Goal: Task Accomplishment & Management: Complete application form

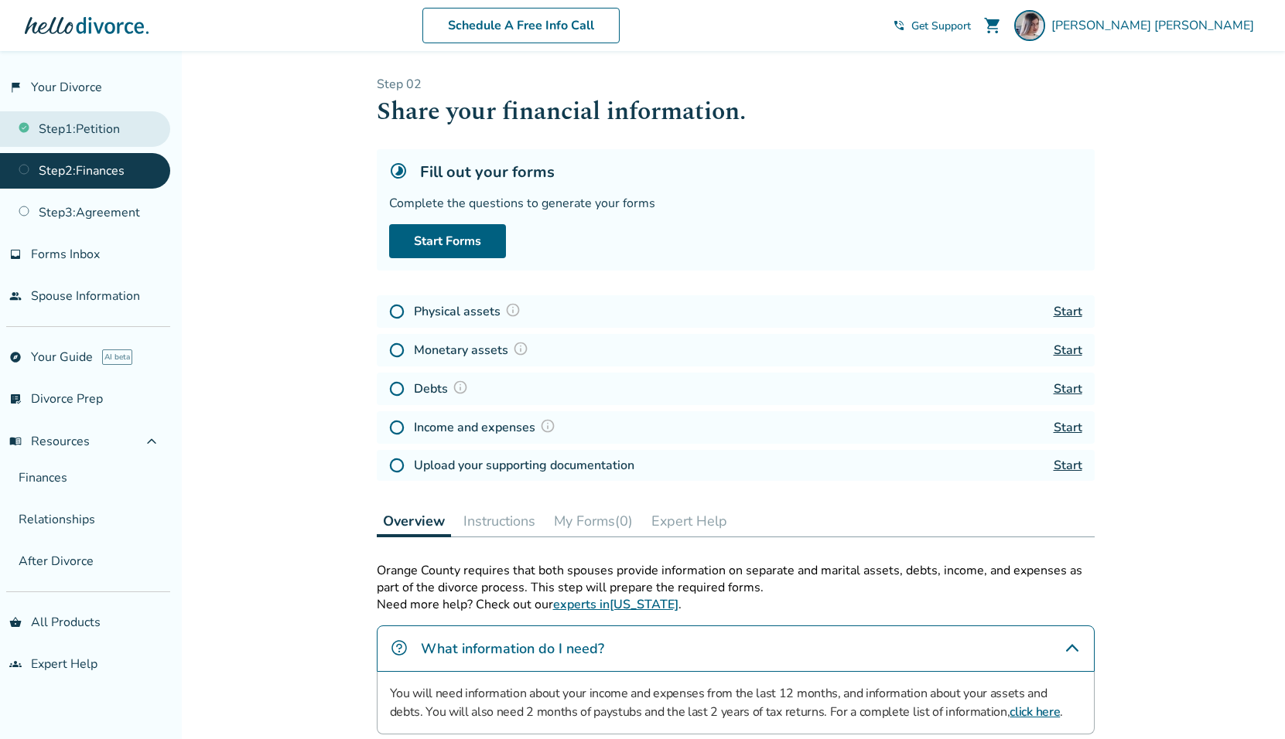
click at [121, 128] on link "Step 1 : Petition" at bounding box center [85, 129] width 170 height 36
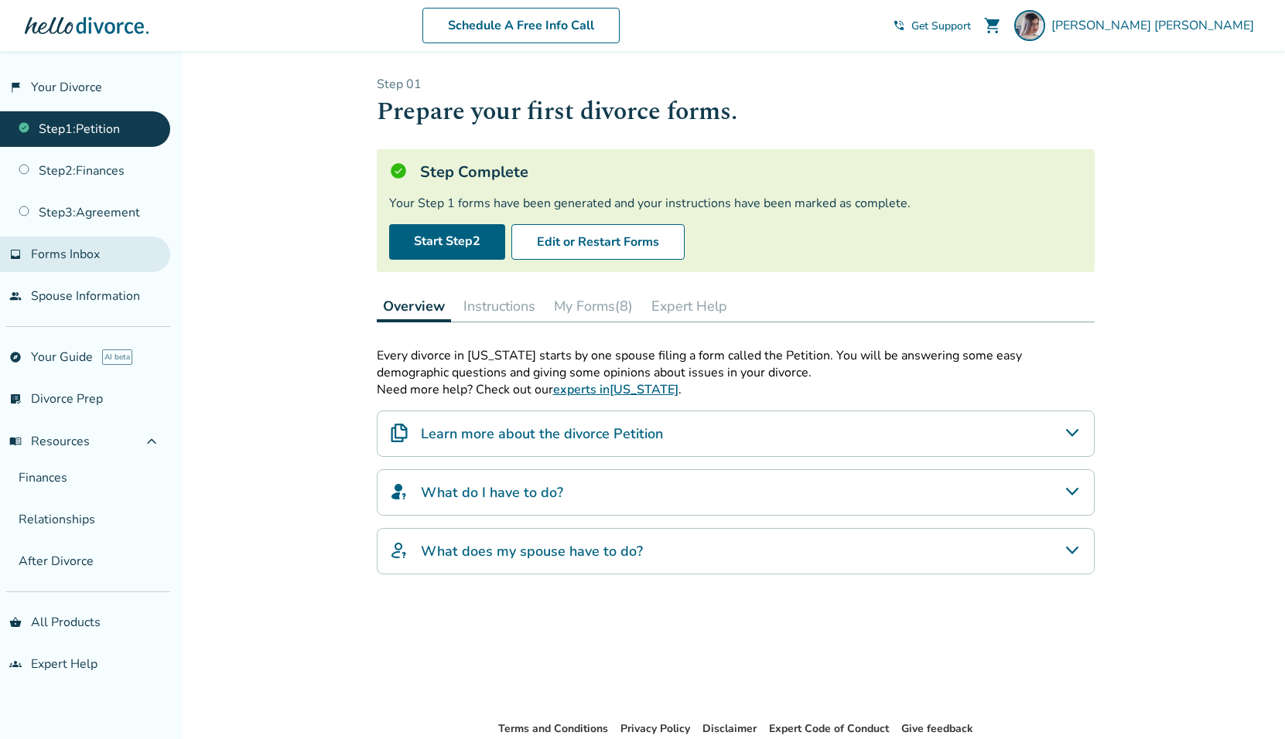
click at [89, 259] on span "Forms Inbox" at bounding box center [65, 254] width 69 height 17
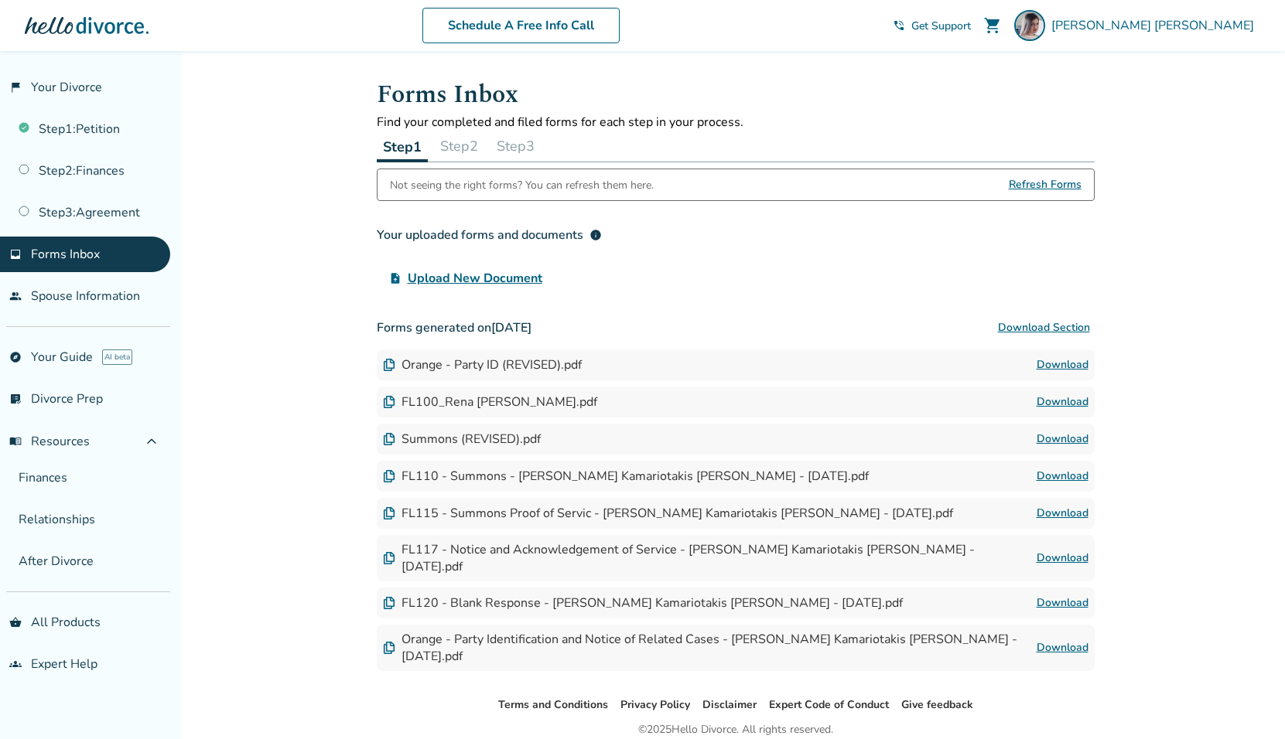
click at [472, 147] on button "Step 2" at bounding box center [459, 146] width 50 height 31
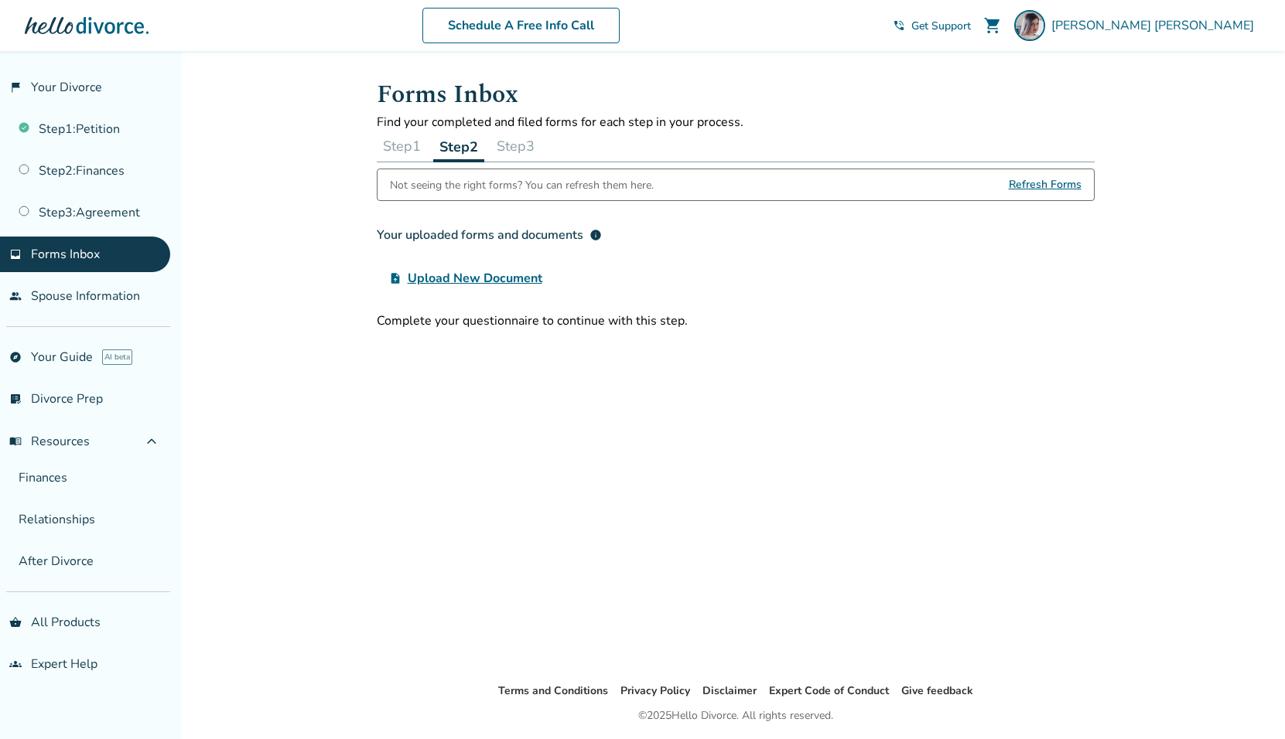
click at [520, 149] on button "Step 3" at bounding box center [515, 146] width 50 height 31
click at [466, 149] on button "Step 2" at bounding box center [458, 146] width 50 height 31
click at [396, 152] on button "Step 1" at bounding box center [402, 146] width 50 height 31
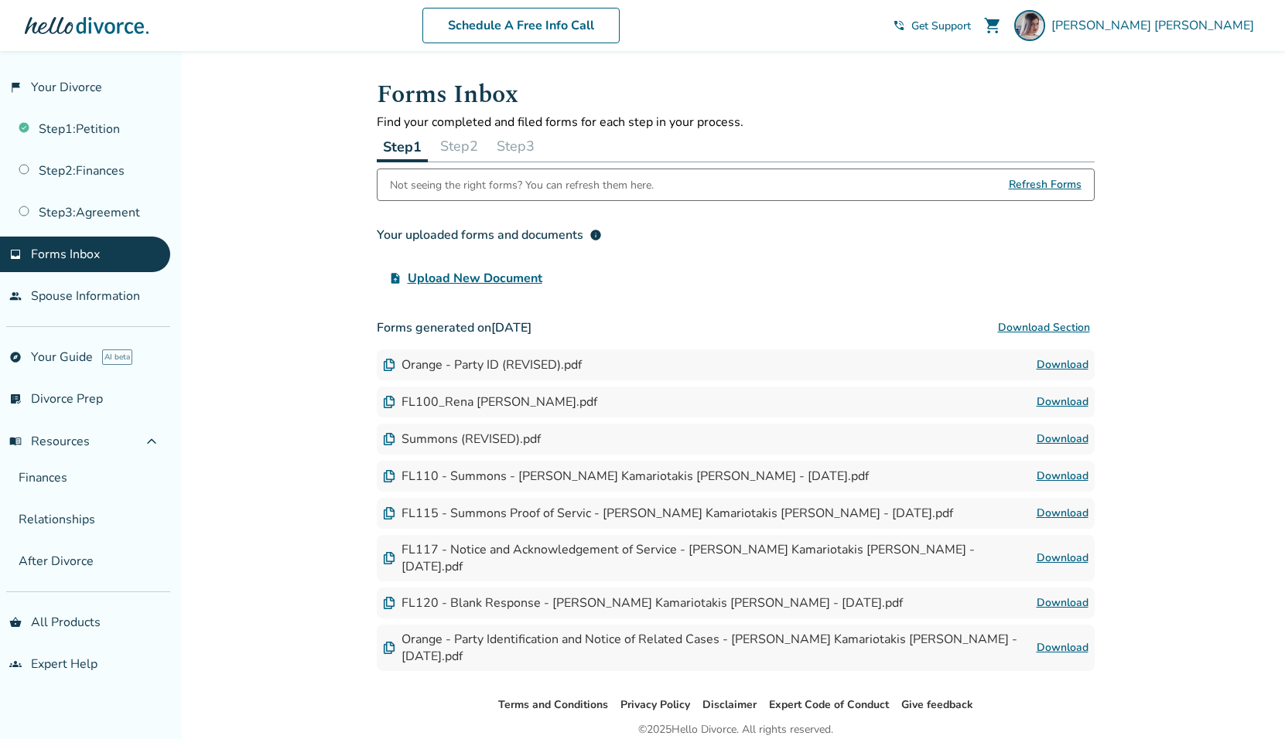
click at [414, 189] on div "Not seeing the right forms? You can refresh them here." at bounding box center [522, 184] width 264 height 31
click at [462, 157] on button "Step 2" at bounding box center [459, 146] width 50 height 31
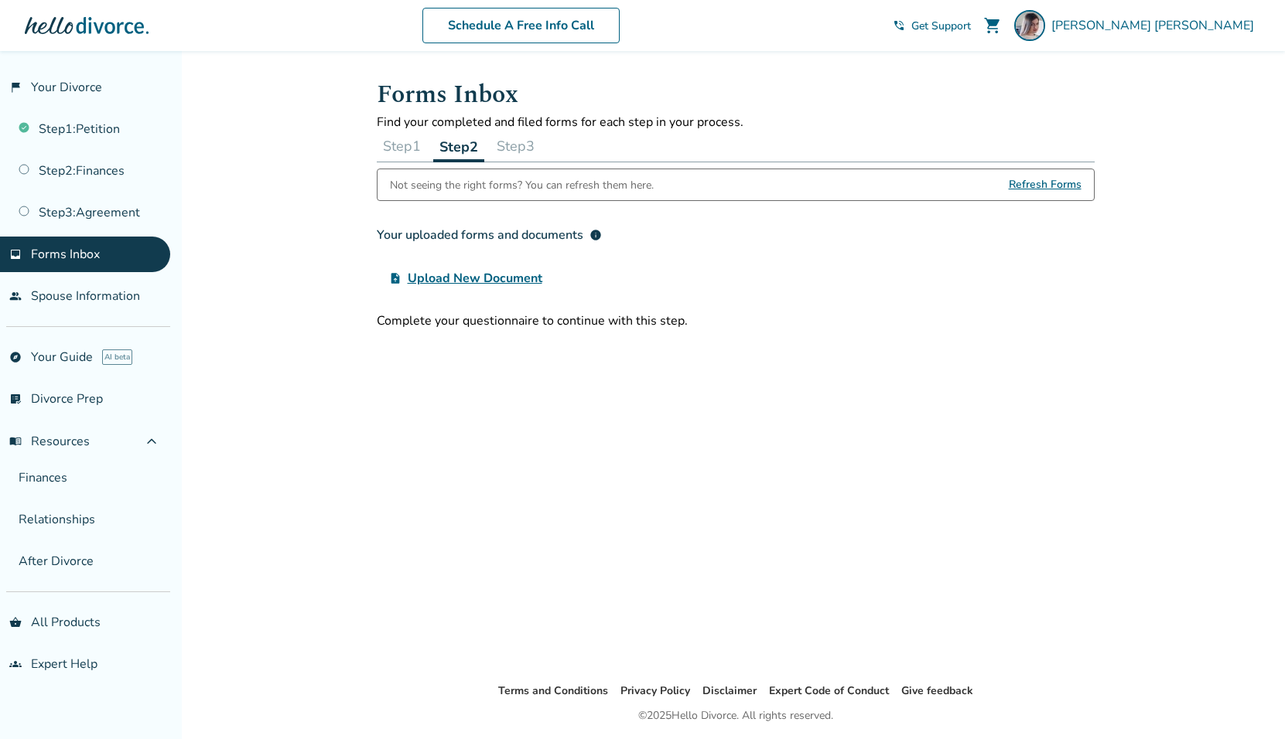
click at [1031, 188] on span "Refresh Forms" at bounding box center [1044, 184] width 73 height 31
click at [98, 313] on link "people Spouse Information" at bounding box center [85, 296] width 170 height 36
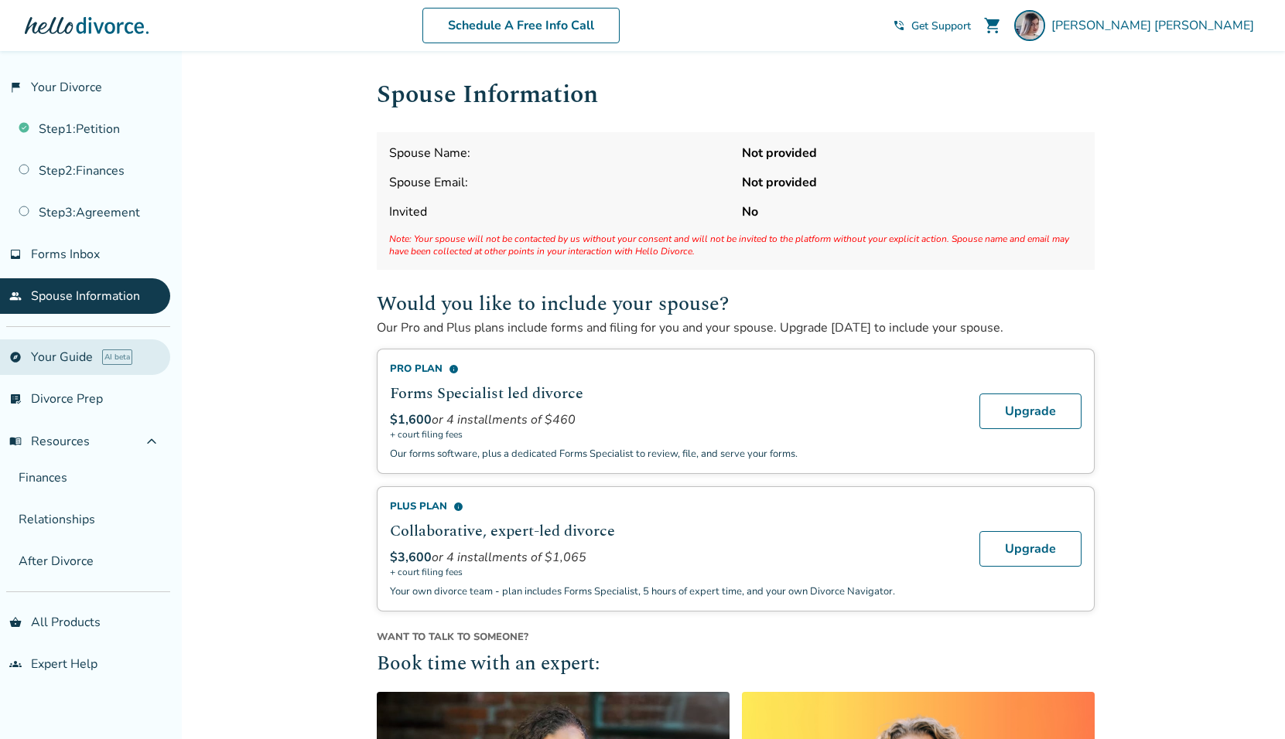
click at [63, 361] on link "explore Your Guide AI beta" at bounding box center [85, 358] width 170 height 36
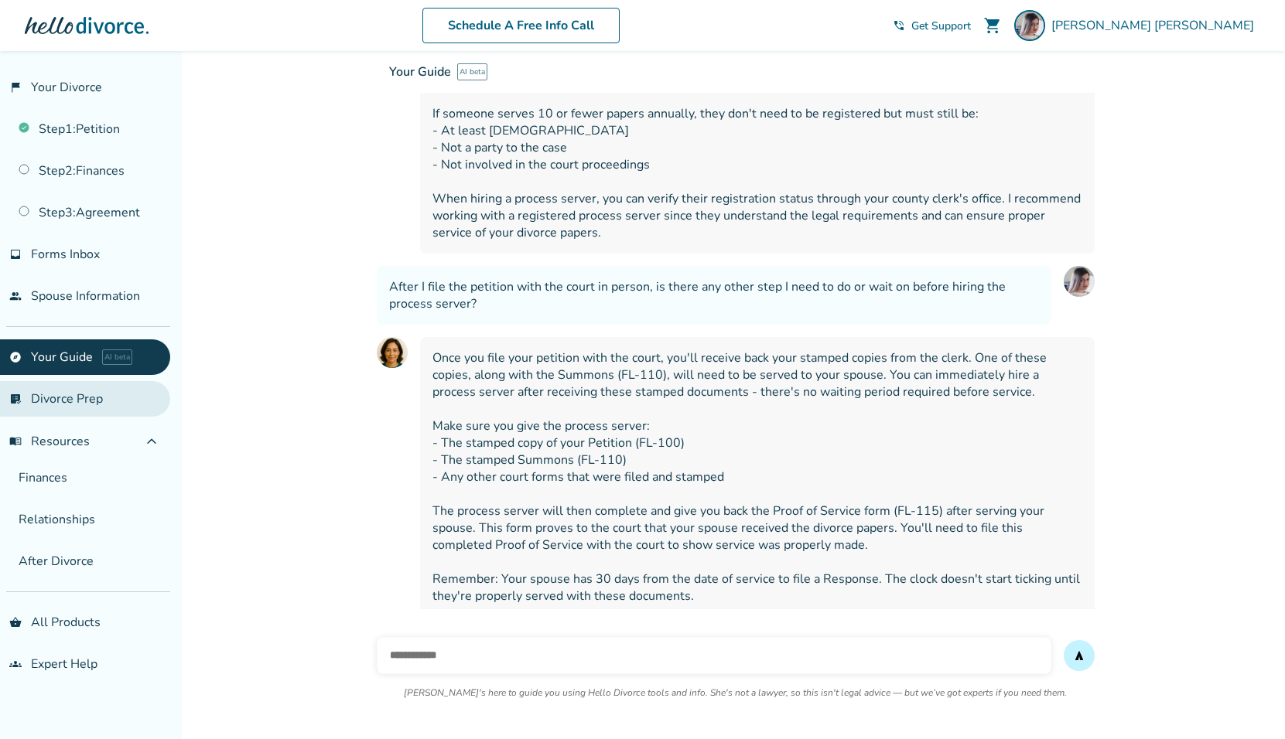
scroll to position [2639, 0]
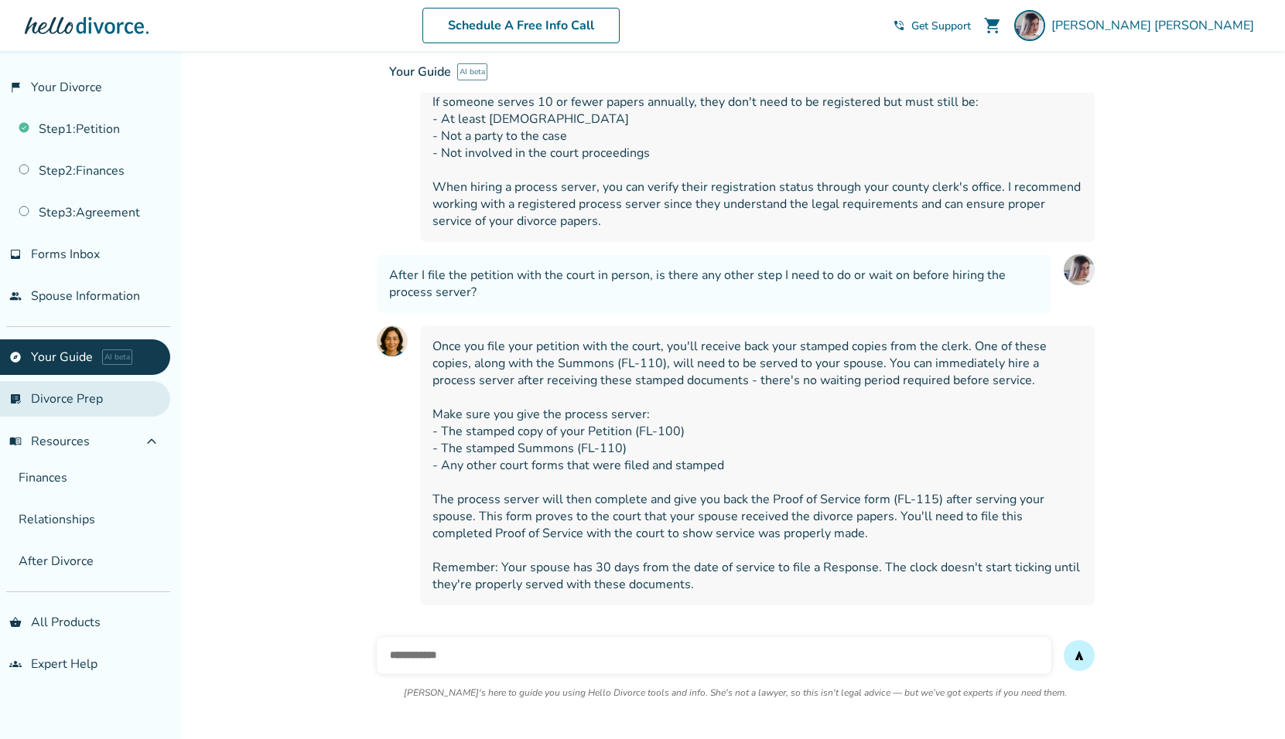
click at [114, 411] on link "list_alt_check Divorce Prep" at bounding box center [85, 399] width 170 height 36
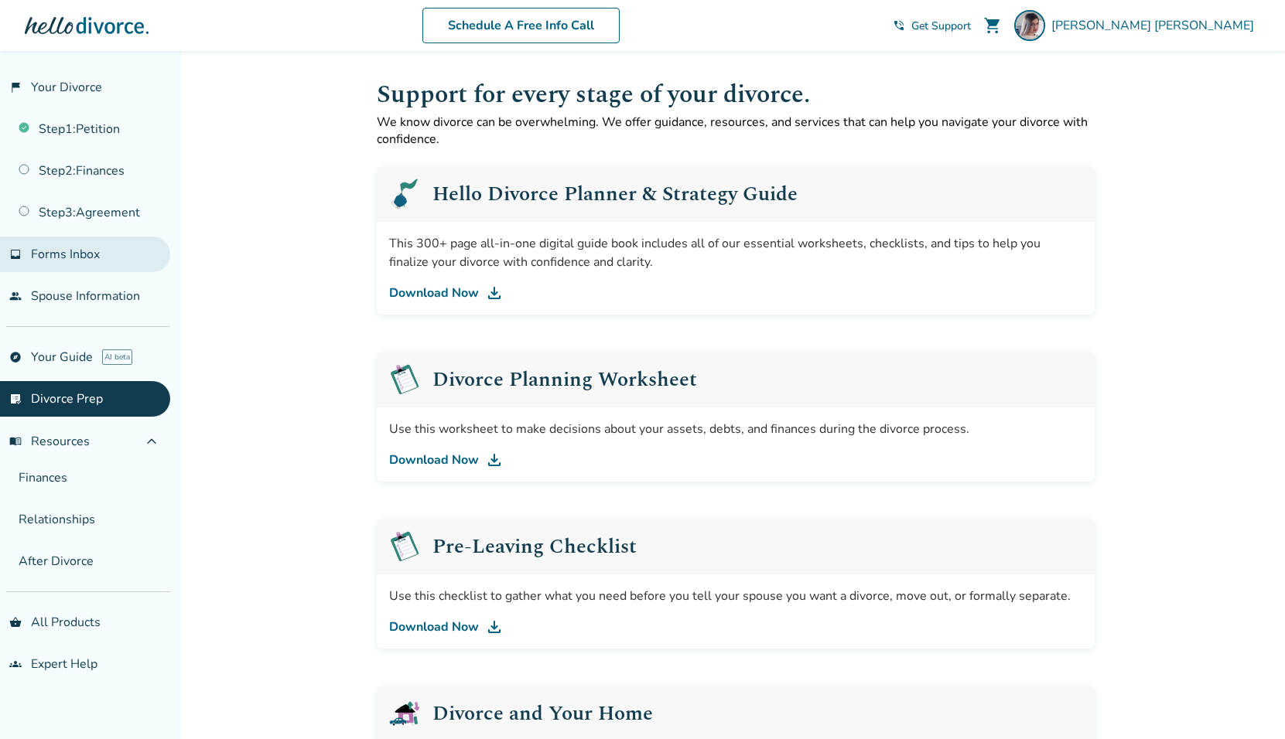
click at [85, 261] on span "Forms Inbox" at bounding box center [65, 254] width 69 height 17
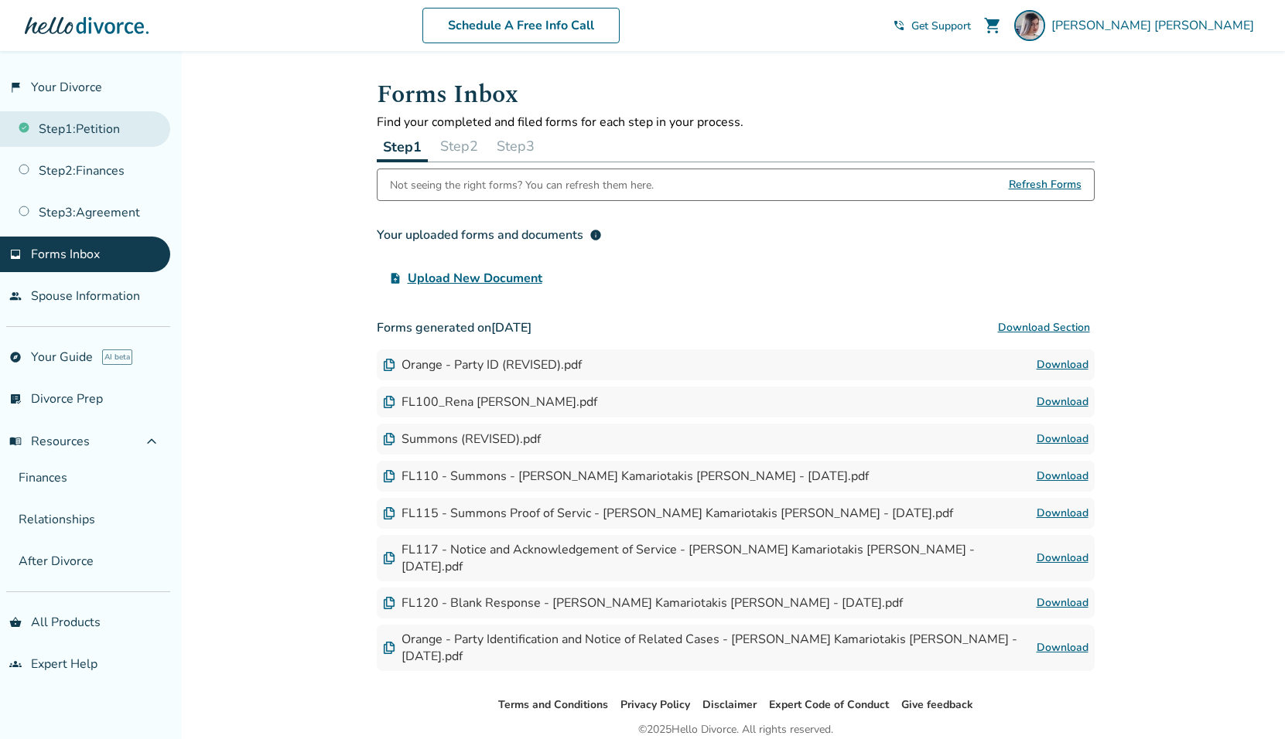
click at [80, 138] on link "Step 1 : Petition" at bounding box center [85, 129] width 170 height 36
